Goal: Task Accomplishment & Management: Manage account settings

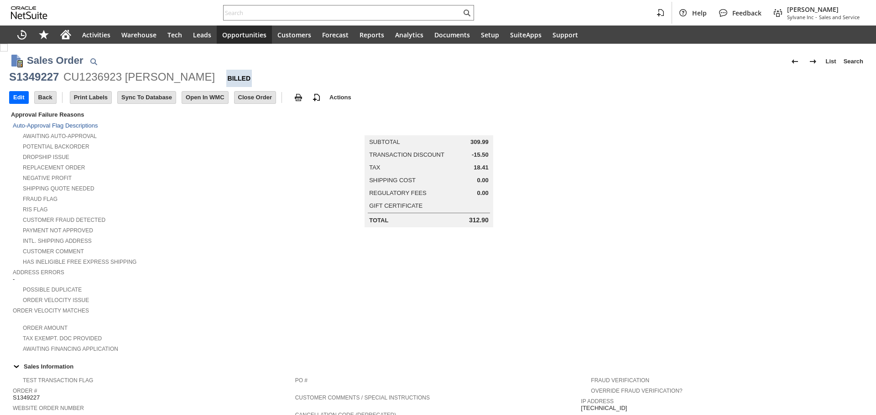
scroll to position [436, 0]
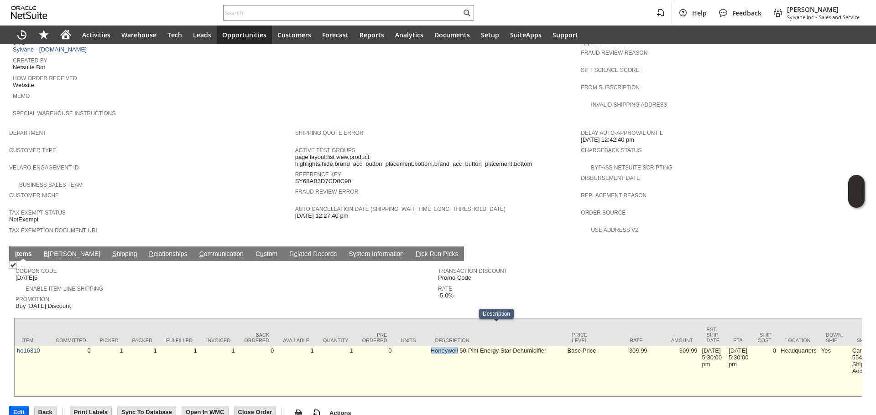
drag, startPoint x: 420, startPoint y: 330, endPoint x: 458, endPoint y: 338, distance: 38.8
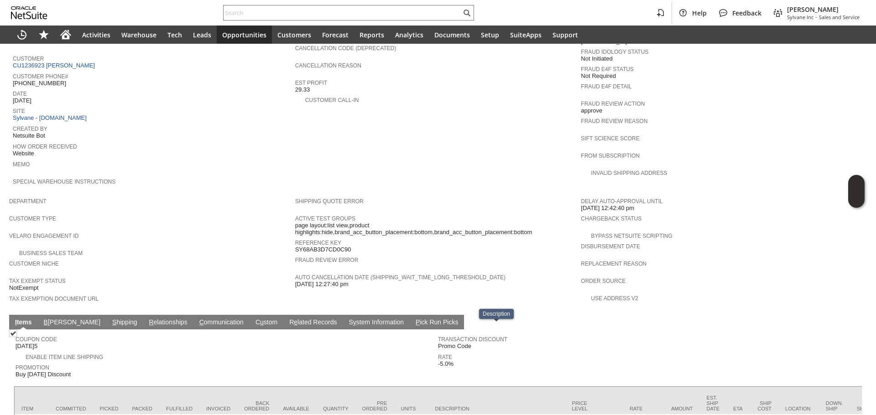
scroll to position [344, 0]
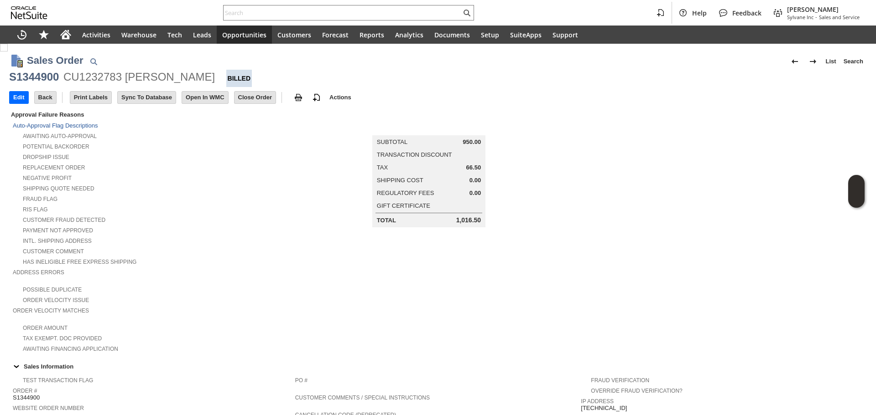
click at [55, 83] on div "S1344900" at bounding box center [34, 77] width 50 height 15
copy div "S1344900"
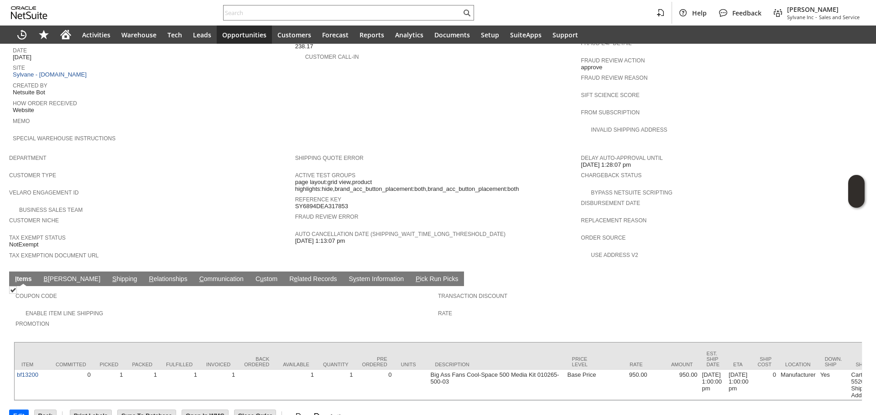
scroll to position [415, 0]
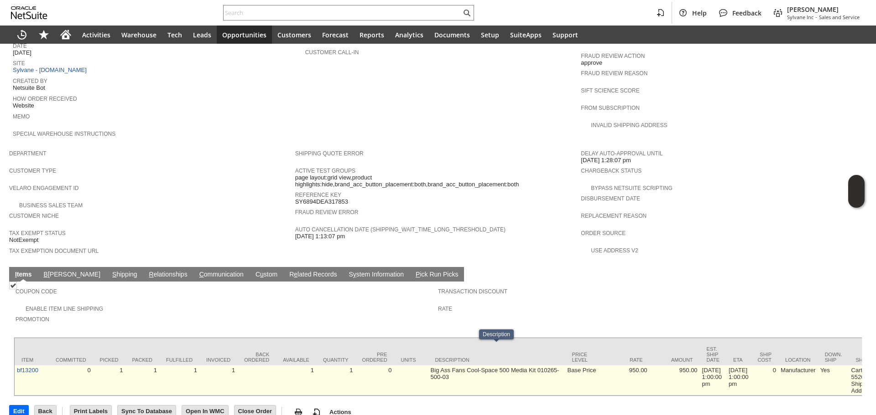
drag, startPoint x: 536, startPoint y: 367, endPoint x: 545, endPoint y: 367, distance: 8.7
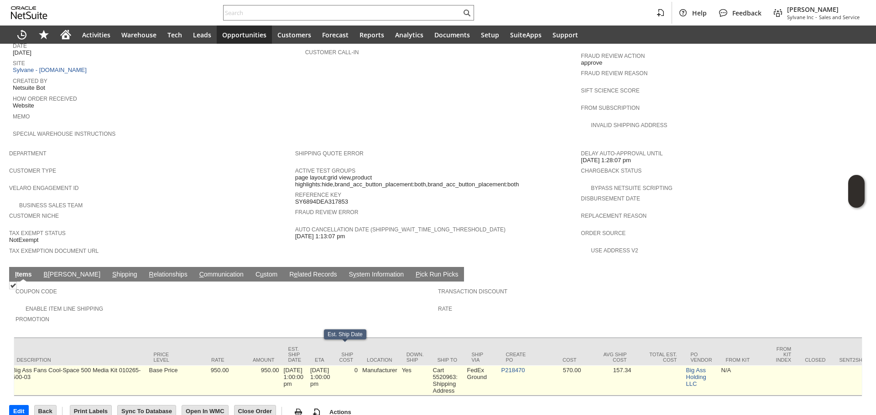
scroll to position [0, 424]
click at [519, 367] on link "P218470" at bounding box center [507, 370] width 24 height 7
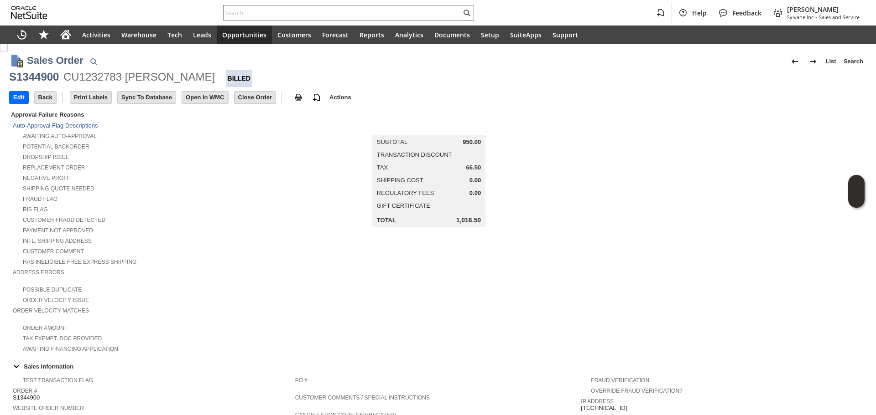
click at [44, 78] on div "S1344900" at bounding box center [34, 77] width 50 height 15
copy div "S1344900"
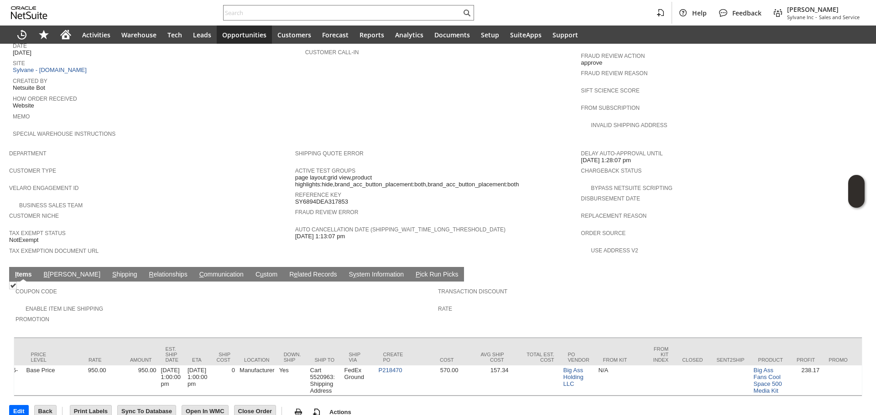
scroll to position [0, 542]
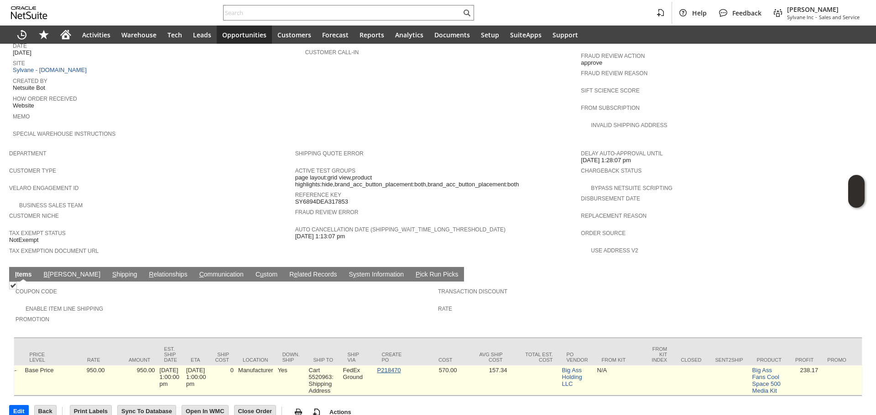
click at [401, 367] on link "P218470" at bounding box center [389, 370] width 24 height 7
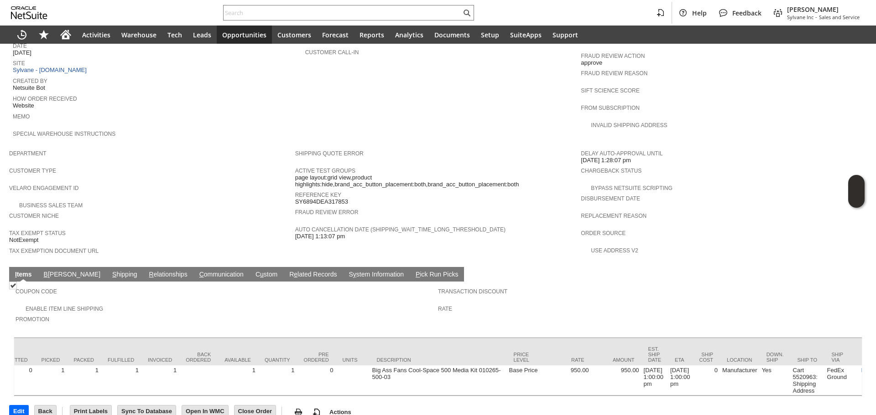
scroll to position [0, 0]
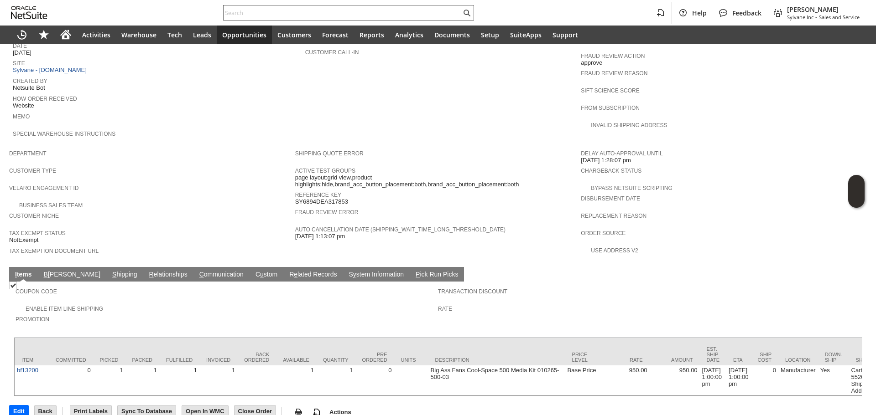
paste input "drash@encore.bz"
click at [228, 15] on input "text" at bounding box center [342, 12] width 238 height 11
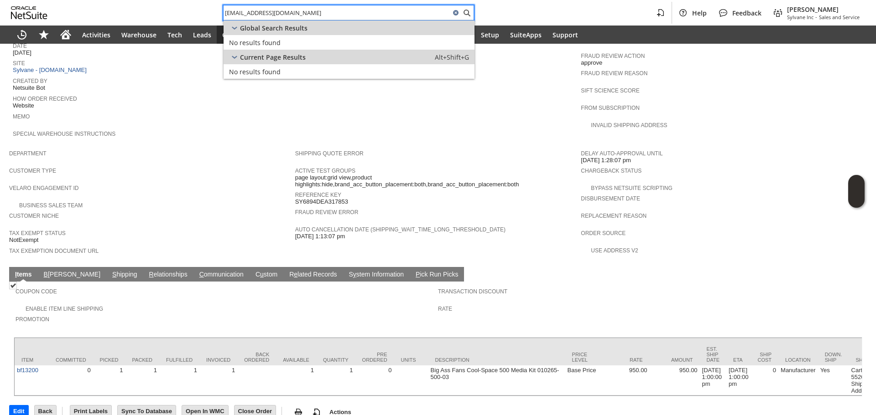
click at [271, 1] on div "drash@encore.bz Help Feedback Gary J Llanasas Sylvane Inc - Sales and Service" at bounding box center [438, 13] width 876 height 26
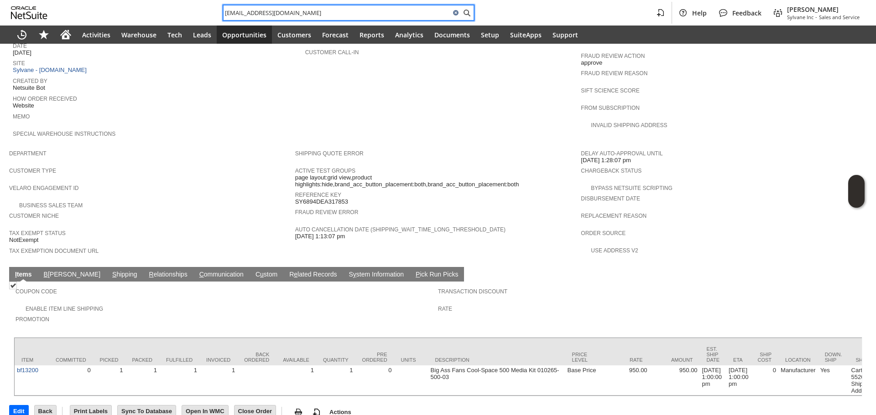
click at [271, 10] on input "drash@encore.bz" at bounding box center [336, 12] width 227 height 11
paste input "RA89417"
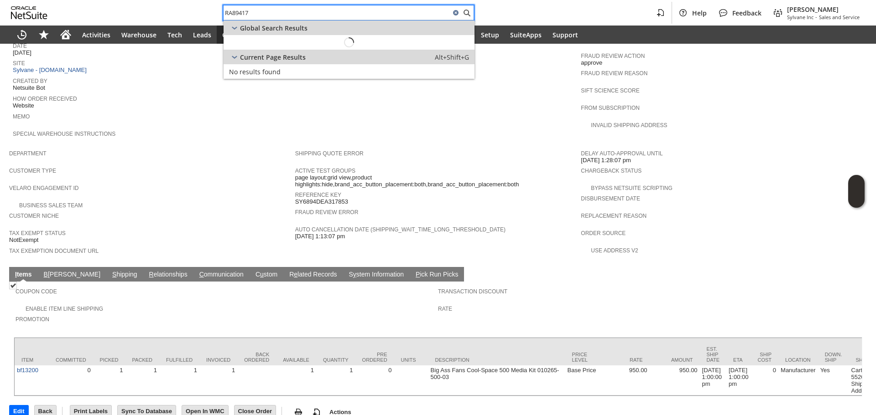
type input "RA89417"
click at [265, 45] on span "Return Authorization:" at bounding box center [262, 42] width 66 height 9
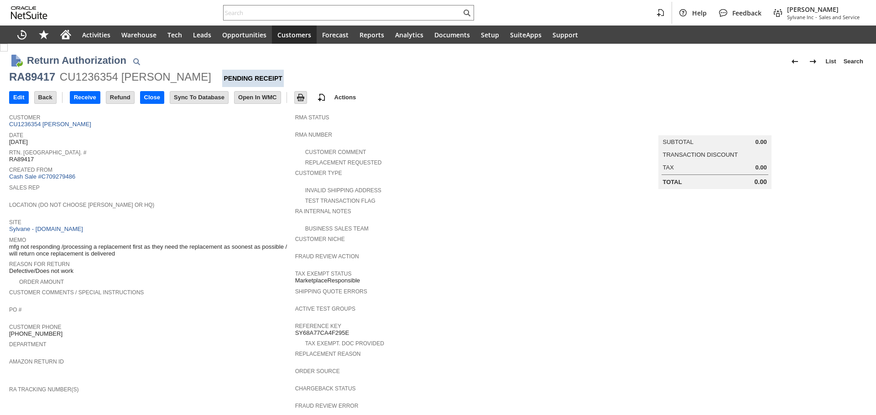
click at [57, 122] on link "CU1236354 alisa s lassiter" at bounding box center [51, 124] width 84 height 7
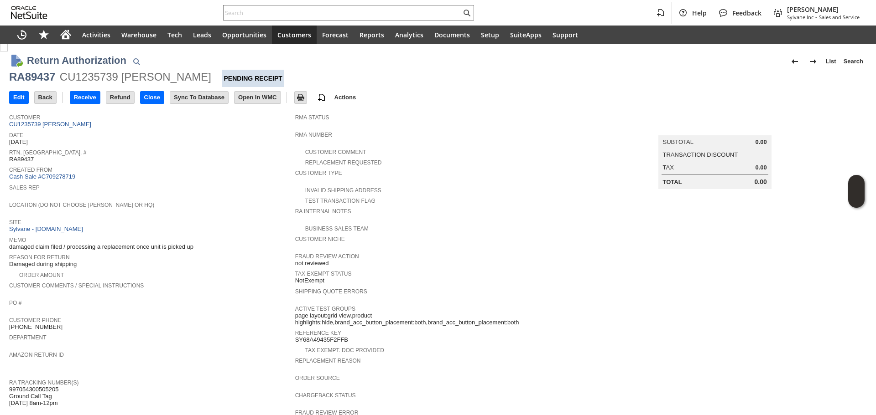
click at [38, 386] on span "997054300505205 Ground Call Tag [DATE] 8am-12pm" at bounding box center [33, 396] width 49 height 21
copy span "997054300505205"
click at [50, 126] on link "CU1235739 [PERSON_NAME]" at bounding box center [51, 124] width 84 height 7
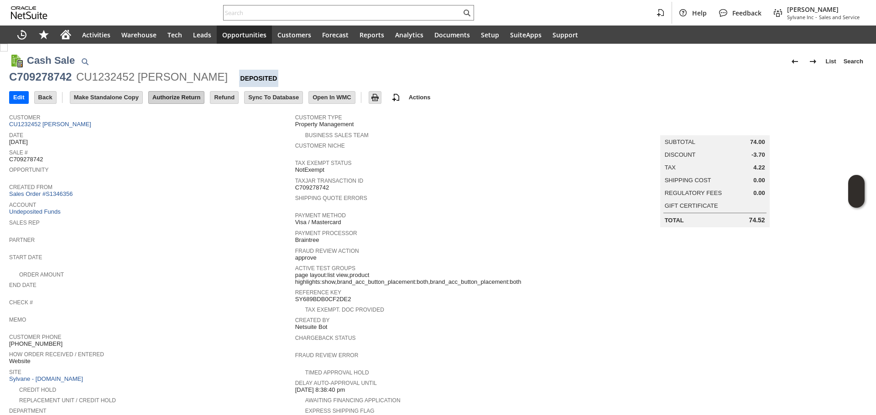
click at [173, 96] on input "Authorize Return" at bounding box center [176, 98] width 55 height 12
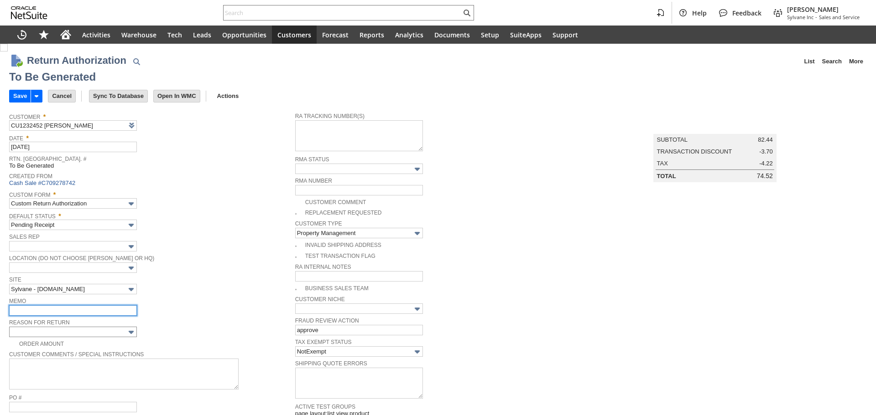
drag, startPoint x: 93, startPoint y: 314, endPoint x: 91, endPoint y: 328, distance: 14.2
click at [93, 315] on td "Memo" at bounding box center [152, 306] width 286 height 21
click at [91, 328] on input "text" at bounding box center [73, 332] width 128 height 10
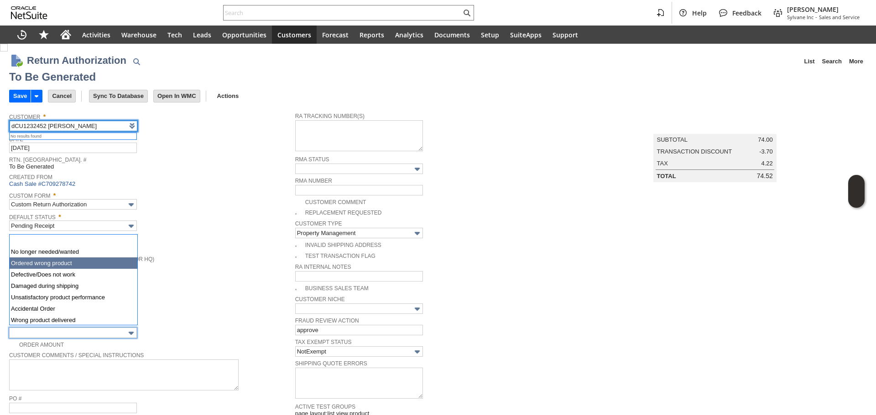
type input "CU1232452 [PERSON_NAME]"
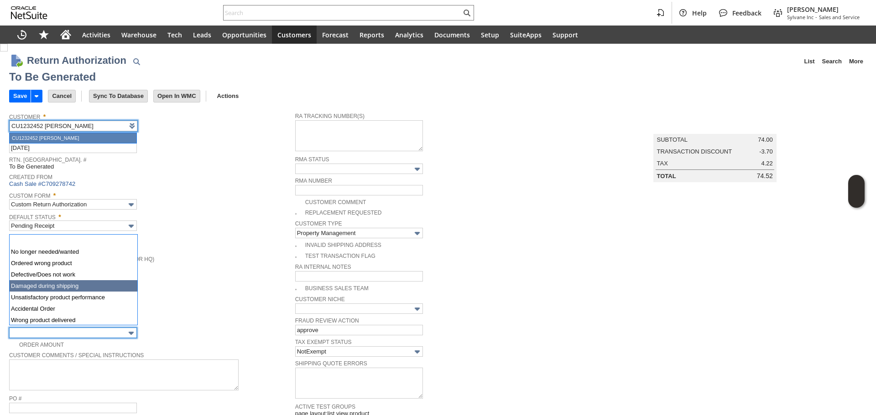
type input "Damaged during shipping"
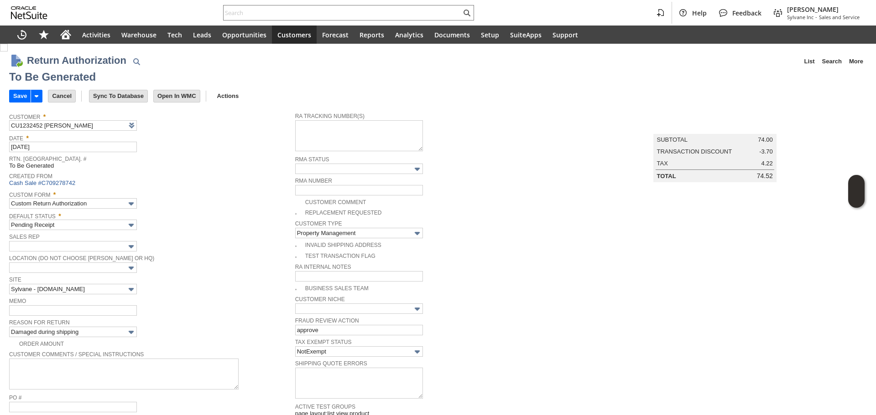
click at [207, 262] on div "Location (Do Not Choose [PERSON_NAME] or HQ)" at bounding box center [149, 263] width 281 height 21
click at [21, 91] on input "Save" at bounding box center [20, 96] width 21 height 12
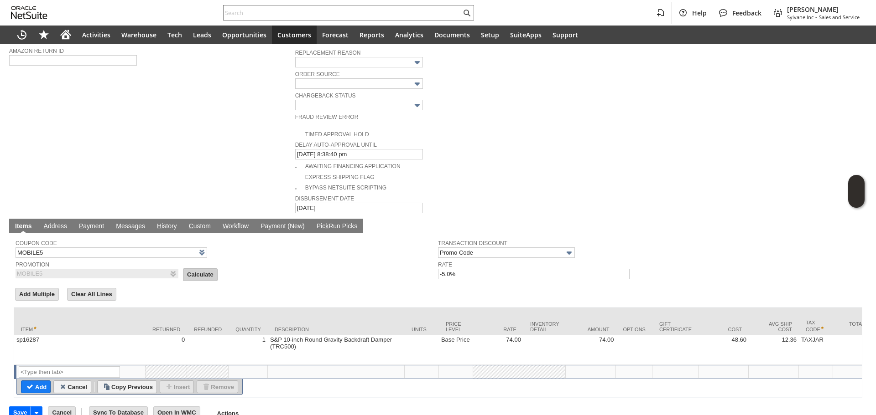
click at [183, 269] on input "Calculate" at bounding box center [200, 275] width 34 height 12
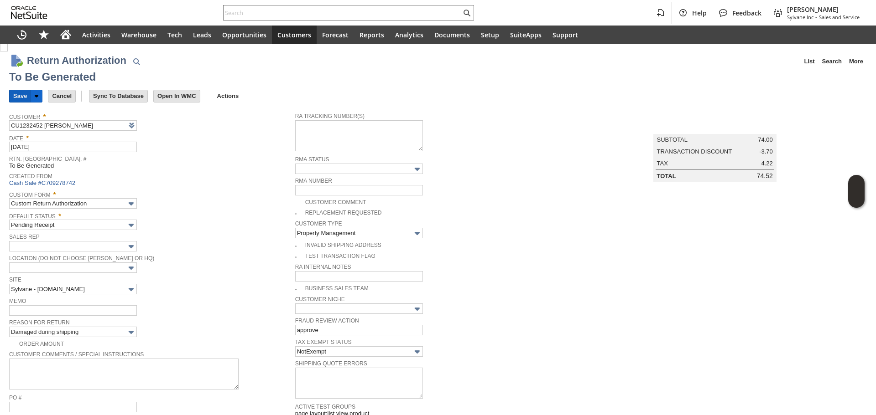
click at [17, 101] on input "Save" at bounding box center [20, 96] width 21 height 12
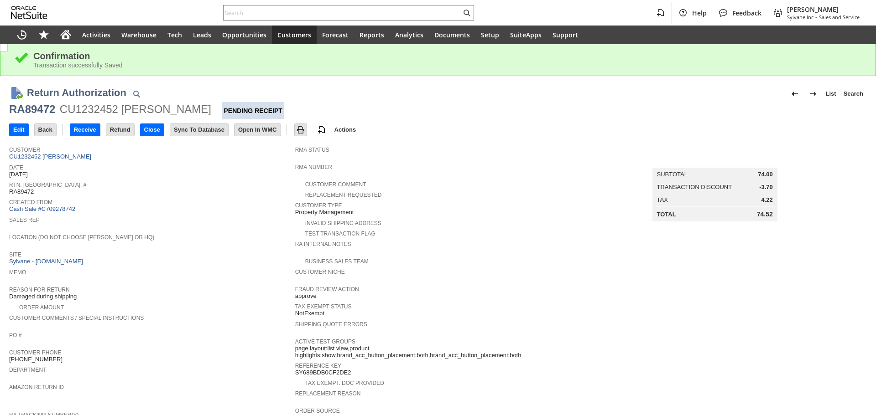
click at [49, 110] on div "RA89472" at bounding box center [32, 109] width 46 height 15
copy div "RA89472"
click at [21, 129] on input "Edit" at bounding box center [19, 130] width 19 height 12
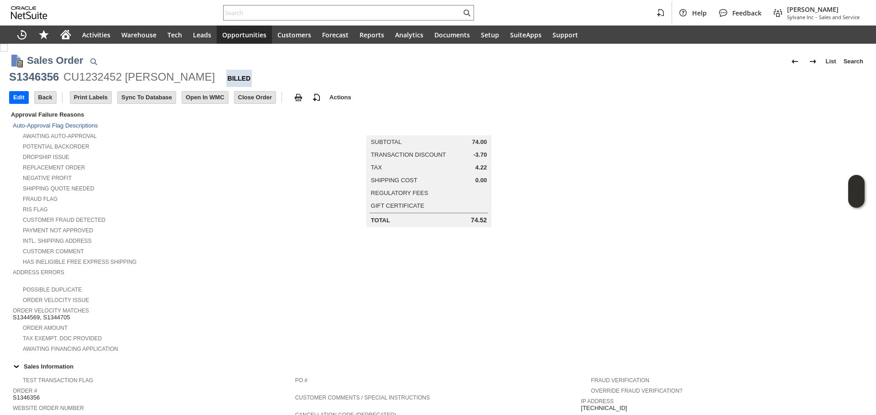
click at [24, 72] on div "S1346356" at bounding box center [34, 77] width 50 height 15
copy div "S1346356"
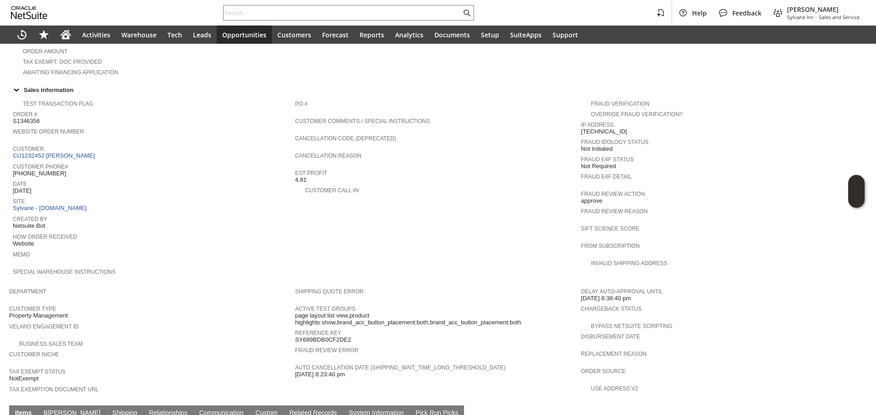
scroll to position [422, 0]
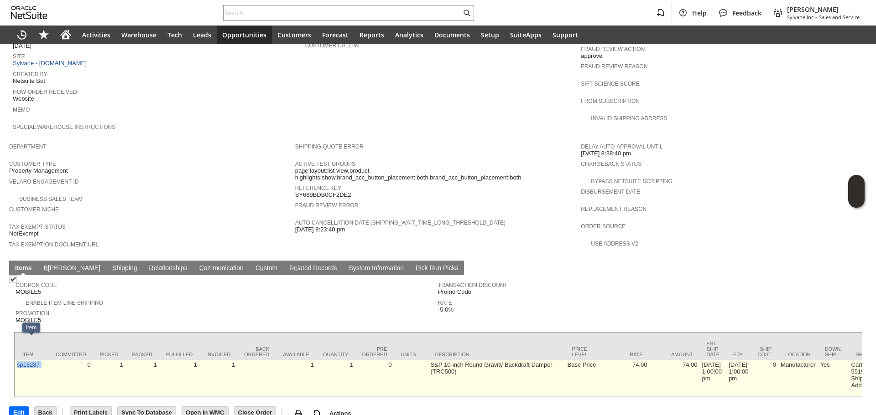
copy tr "sp16287"
drag, startPoint x: 49, startPoint y: 348, endPoint x: 15, endPoint y: 348, distance: 34.2
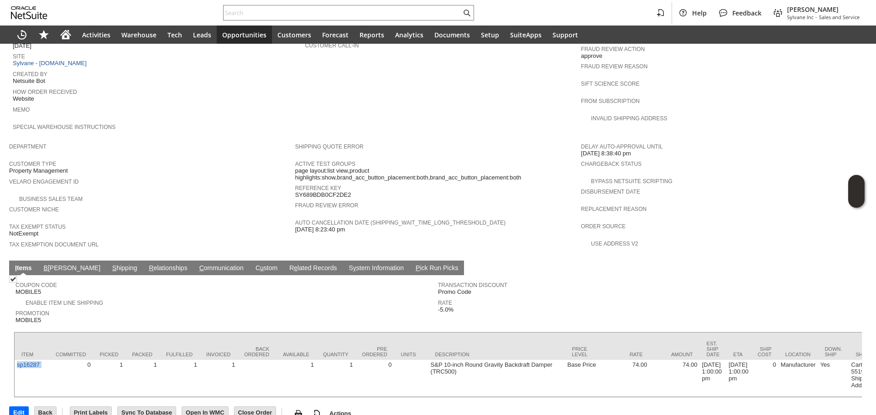
click at [112, 265] on span "S" at bounding box center [114, 268] width 4 height 7
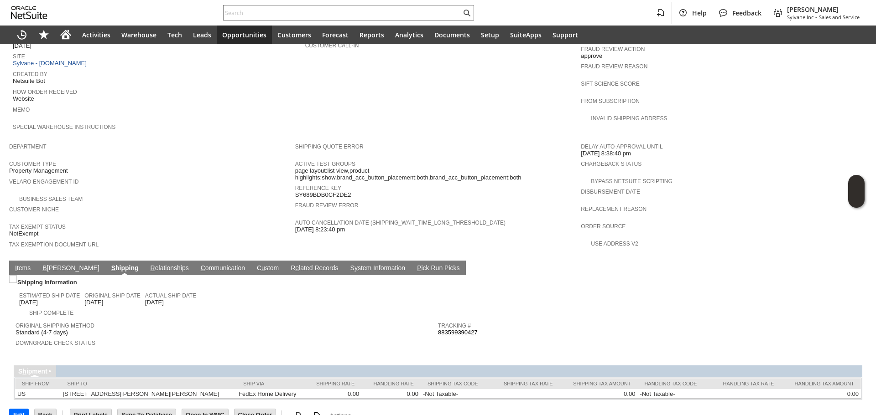
scroll to position [418, 0]
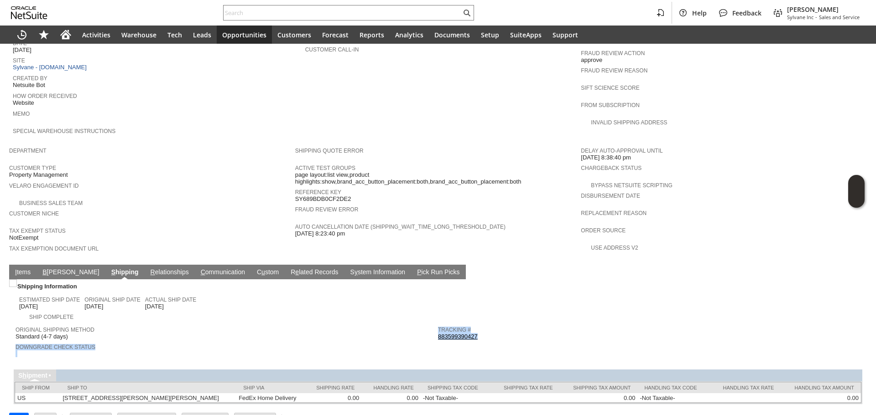
copy tr "Downgrade Check Status Tracking # 883599390427"
copy link "883599390427"
drag, startPoint x: 484, startPoint y: 315, endPoint x: 435, endPoint y: 316, distance: 49.7
click at [438, 324] on div "Tracking # 883599390427" at bounding box center [647, 332] width 418 height 16
click at [146, 342] on span "Downgrade Check Status" at bounding box center [225, 346] width 418 height 9
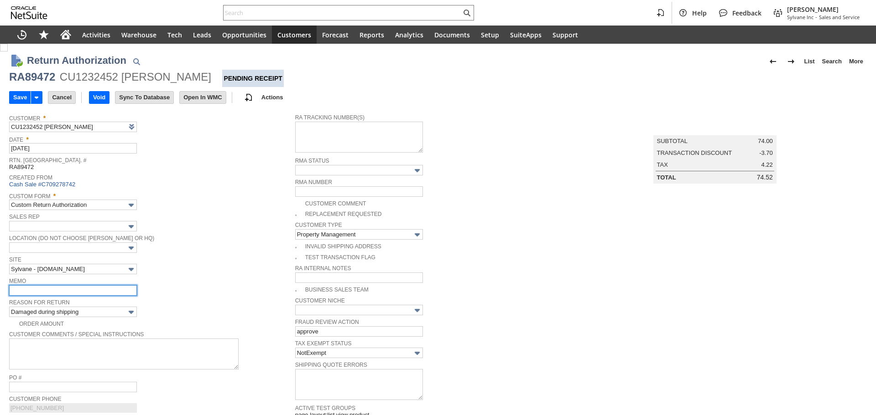
click at [83, 290] on input "text" at bounding box center [73, 290] width 128 height 10
type input "Add"
type input "Copy Previous"
type input "not getting back damaged unit / damaged claim filed / cx requested a refund"
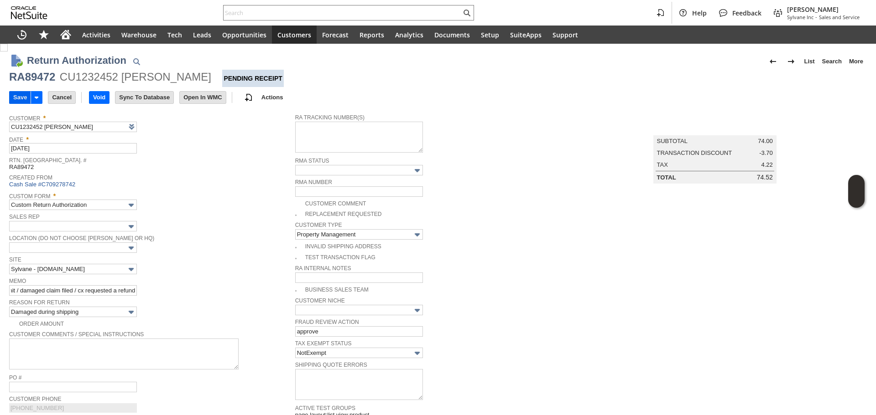
scroll to position [0, 0]
click at [21, 93] on input "Save" at bounding box center [20, 98] width 21 height 12
click at [34, 85] on div "RA89472 CU1232452 Luke Adams Pending Receipt" at bounding box center [437, 78] width 857 height 17
copy div "RA89472"
